Goal: Task Accomplishment & Management: Use online tool/utility

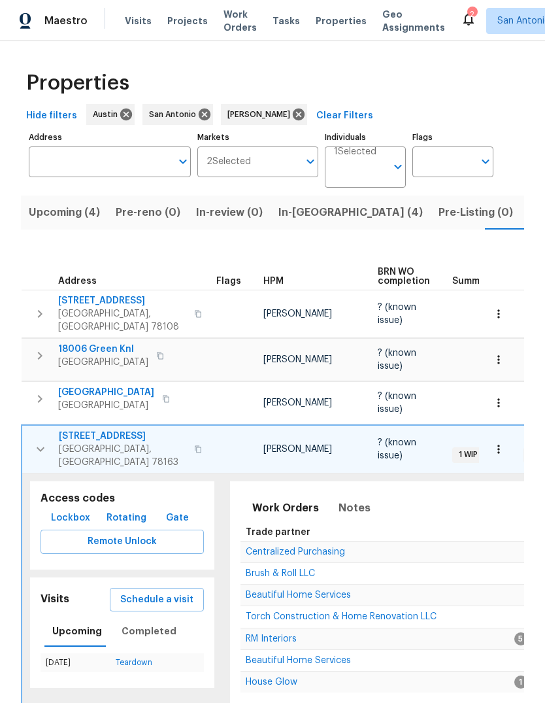
scroll to position [0, 25]
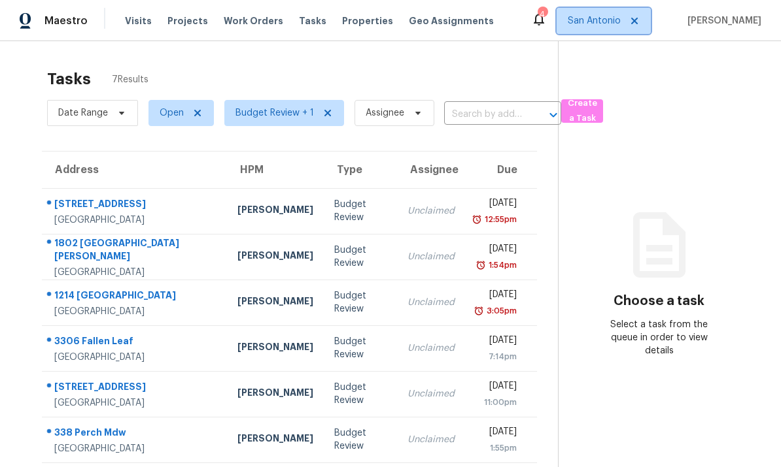
click at [613, 28] on span "San Antonio" at bounding box center [603, 21] width 94 height 26
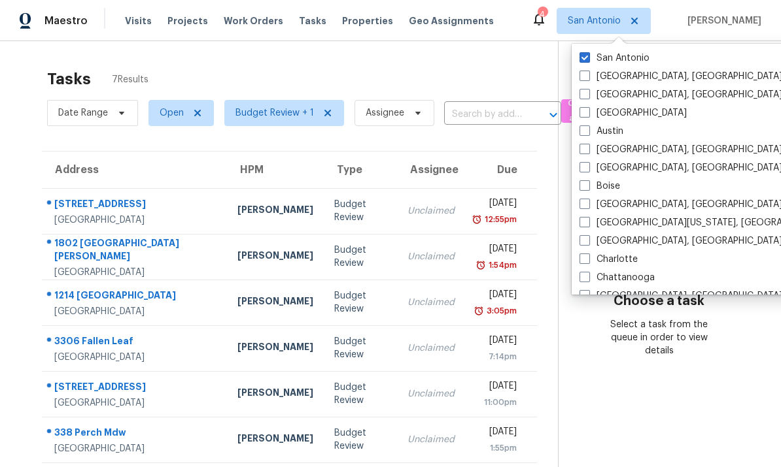
click at [587, 134] on span at bounding box center [584, 131] width 10 height 10
click at [587, 133] on input "Austin" at bounding box center [583, 129] width 8 height 8
checkbox input "true"
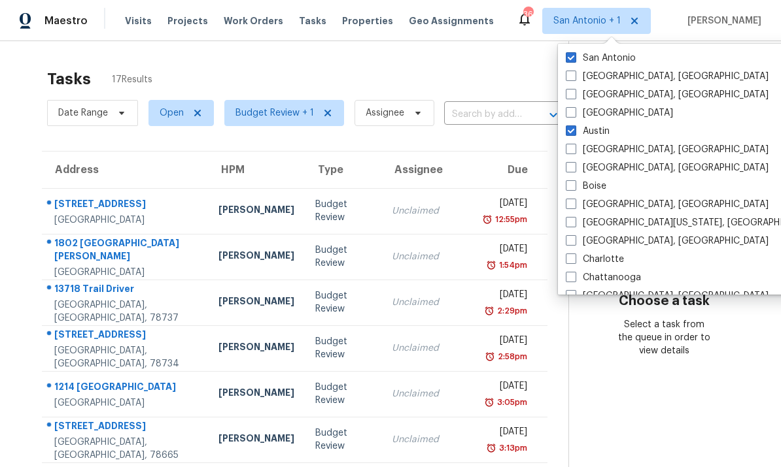
click at [492, 66] on div "Tasks 17 Results" at bounding box center [307, 79] width 521 height 34
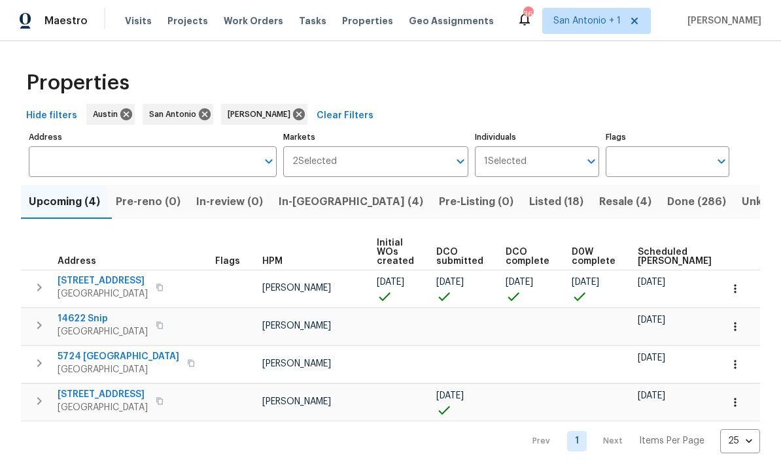
click at [731, 290] on icon "button" at bounding box center [734, 288] width 13 height 13
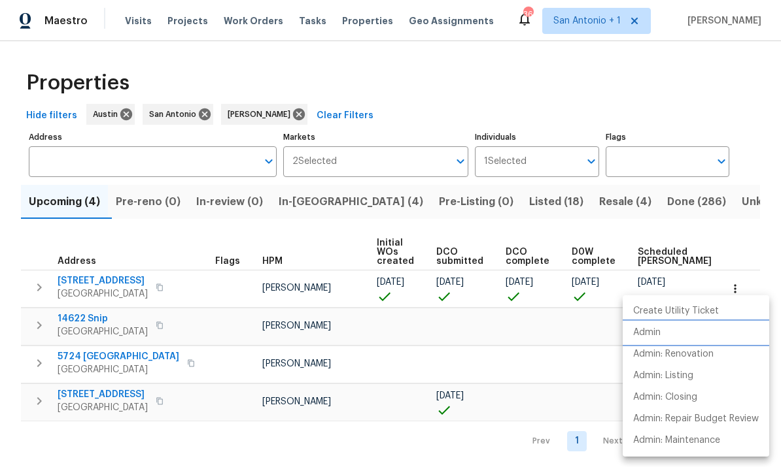
click at [665, 333] on li "Admin" at bounding box center [695, 333] width 146 height 22
